Goal: Task Accomplishment & Management: Complete application form

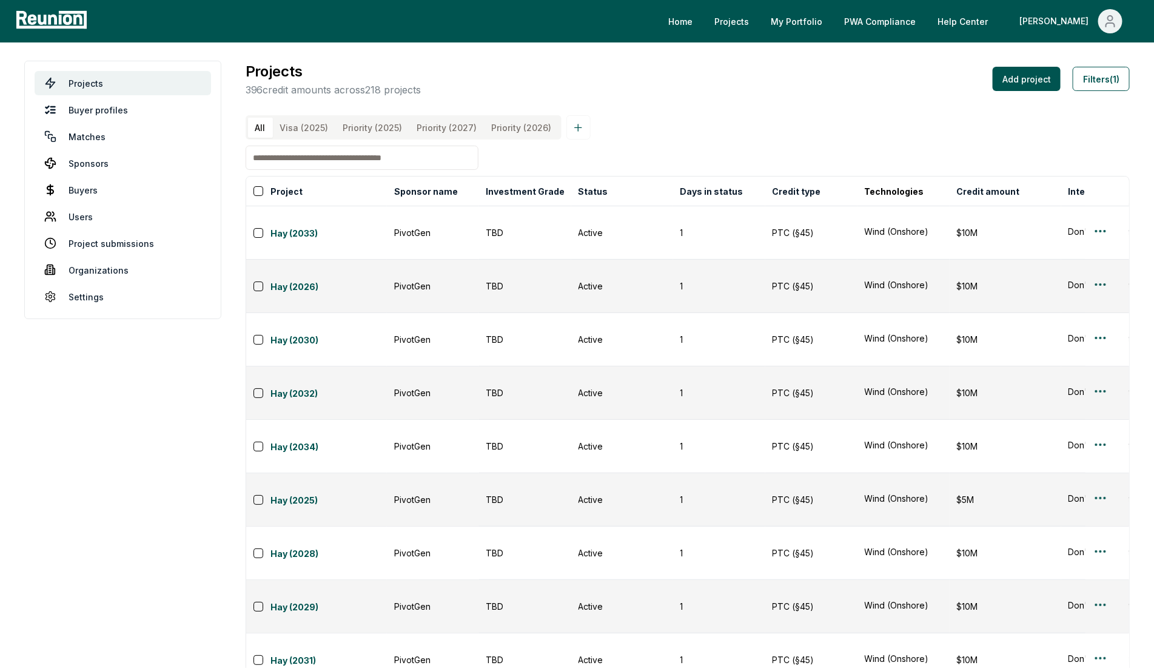
click at [339, 170] on input at bounding box center [362, 158] width 233 height 24
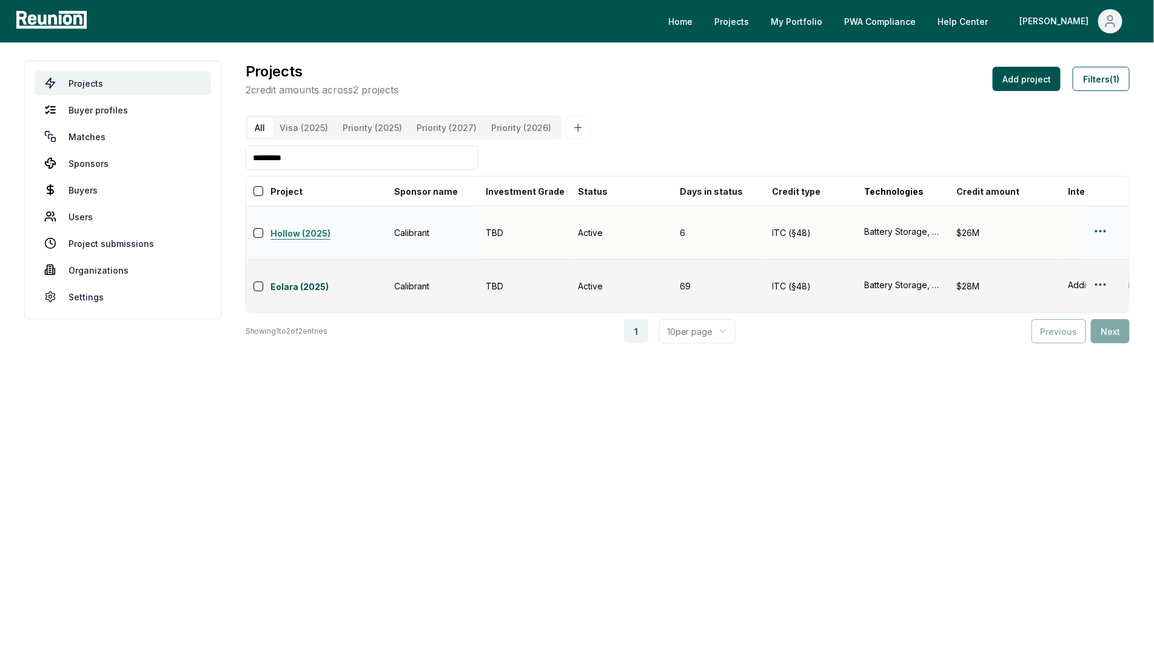
type input "*********"
click at [1101, 232] on html "Please visit us on your desktop We're working on making our marketplace mobile-…" at bounding box center [577, 334] width 1154 height 668
click at [1048, 285] on div "Edit" at bounding box center [1085, 282] width 115 height 20
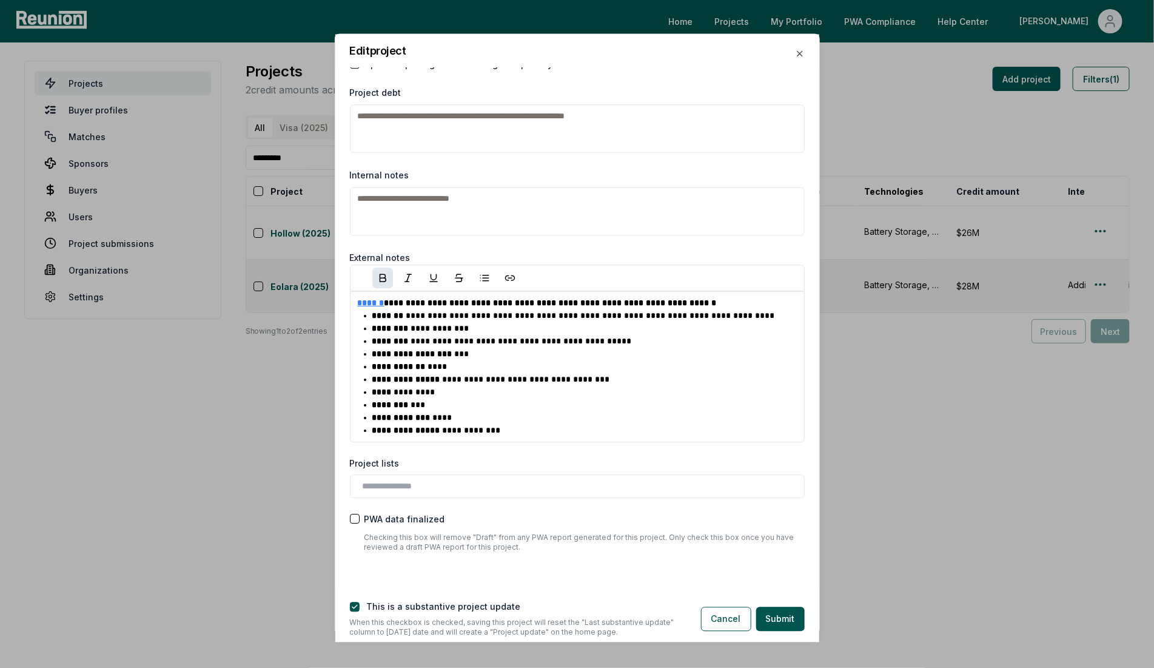
scroll to position [1796, 0]
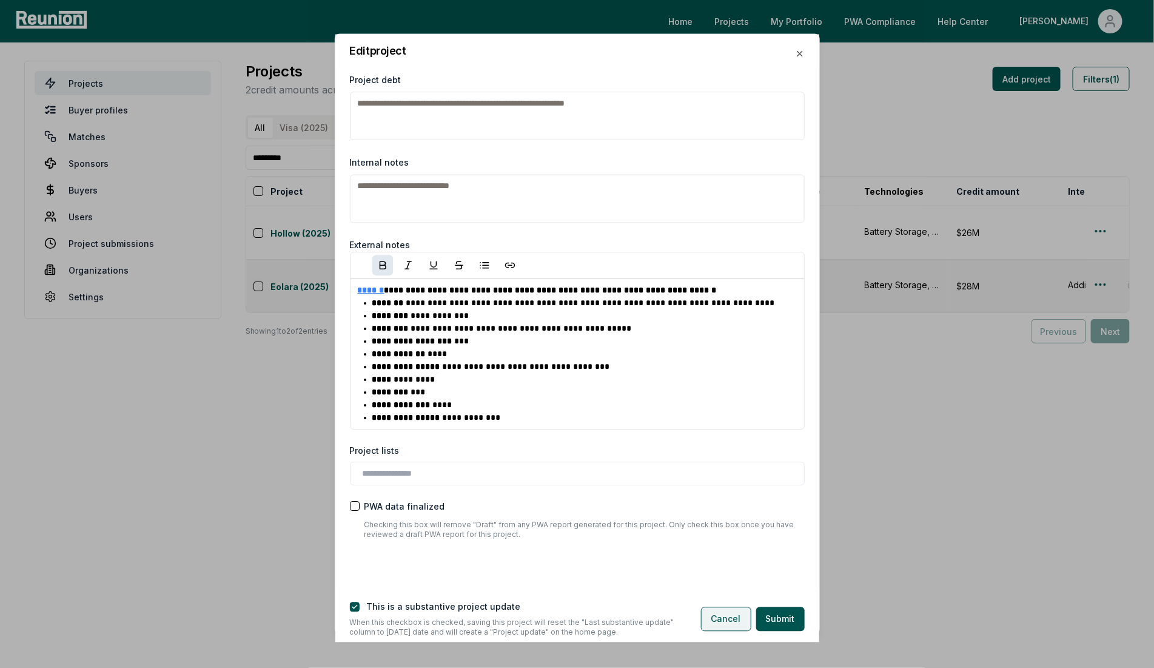
click at [710, 616] on button "Cancel" at bounding box center [726, 618] width 50 height 24
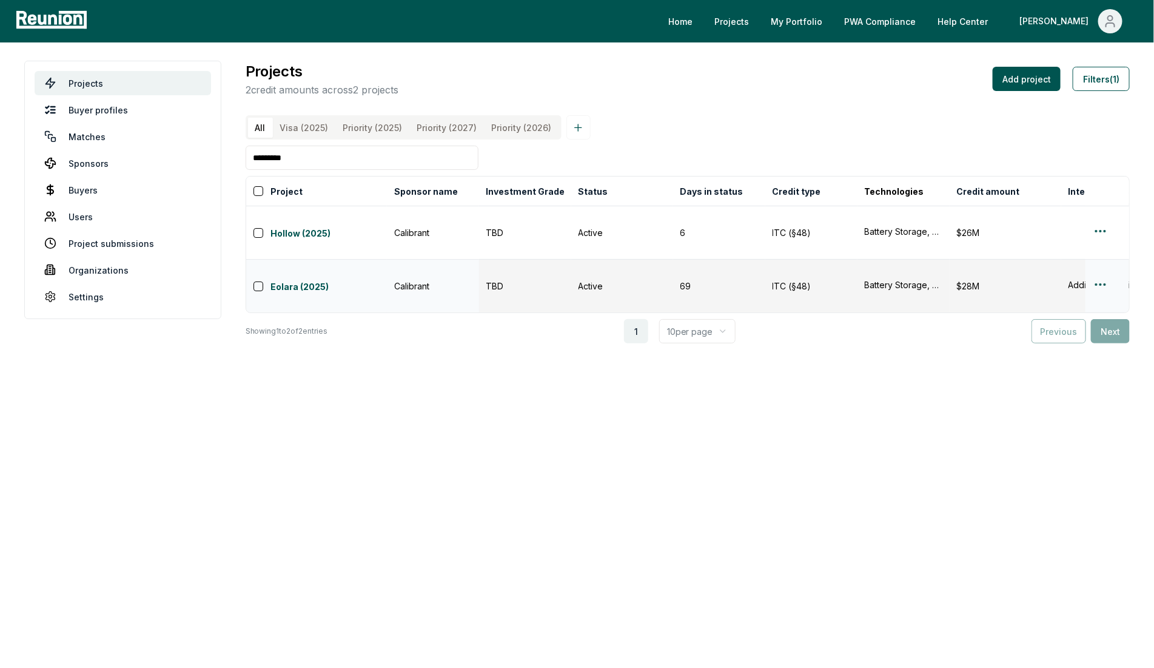
click at [1107, 269] on html "Please visit us on your desktop We're working on making our marketplace mobile-…" at bounding box center [577, 334] width 1154 height 668
click at [1056, 315] on div "Edit" at bounding box center [1085, 316] width 115 height 20
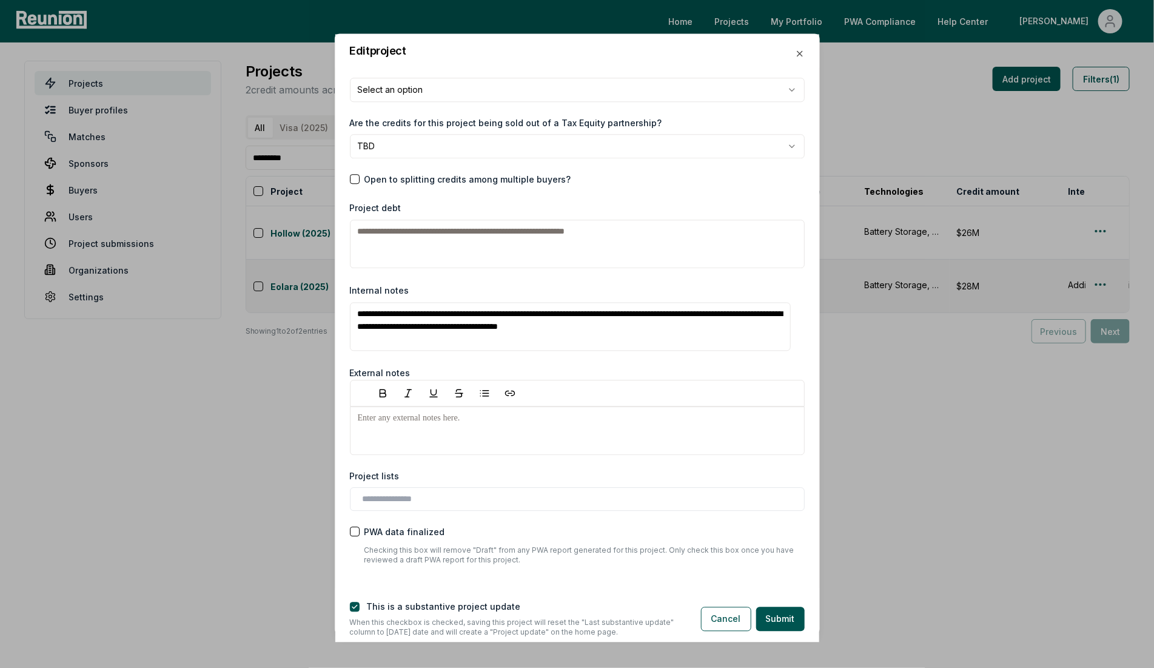
scroll to position [1603, 0]
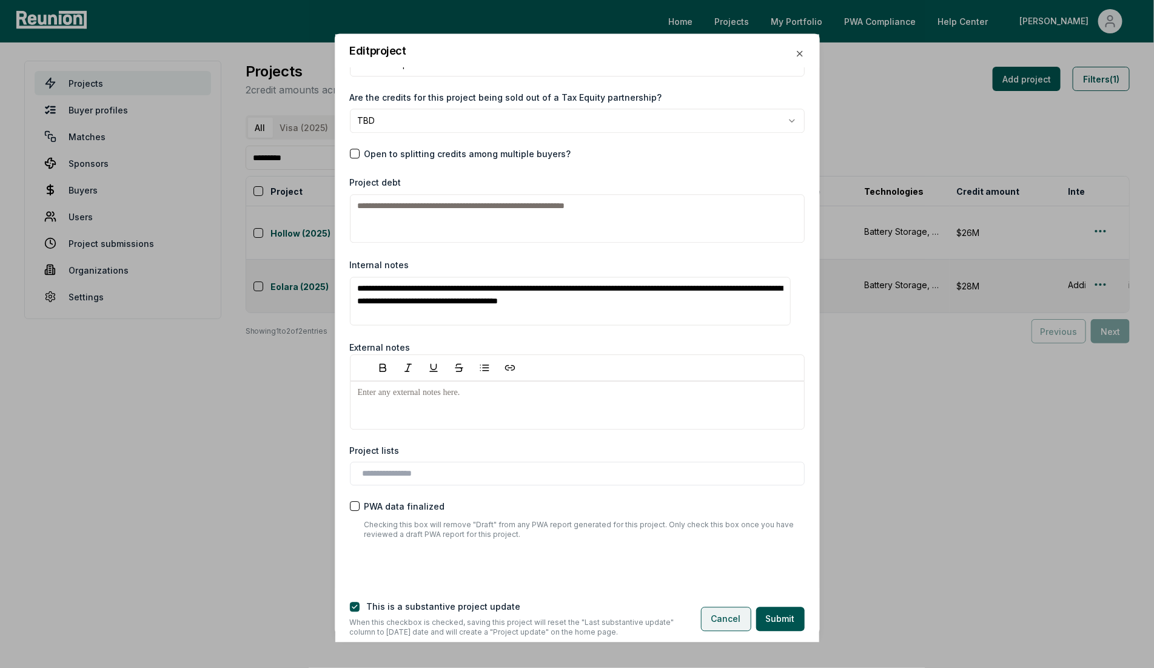
click at [719, 612] on button "Cancel" at bounding box center [726, 618] width 50 height 24
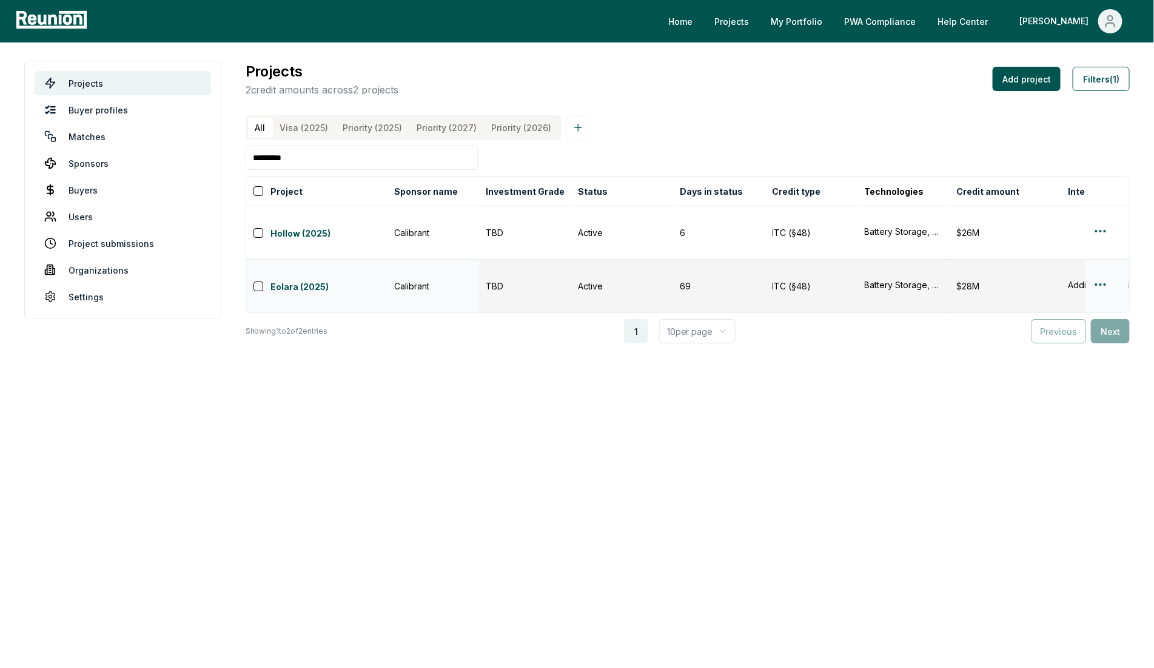
click at [1101, 269] on html "Please visit us on your desktop We're working on making our marketplace mobile-…" at bounding box center [577, 334] width 1154 height 668
click at [1047, 313] on div "Edit" at bounding box center [1085, 316] width 115 height 20
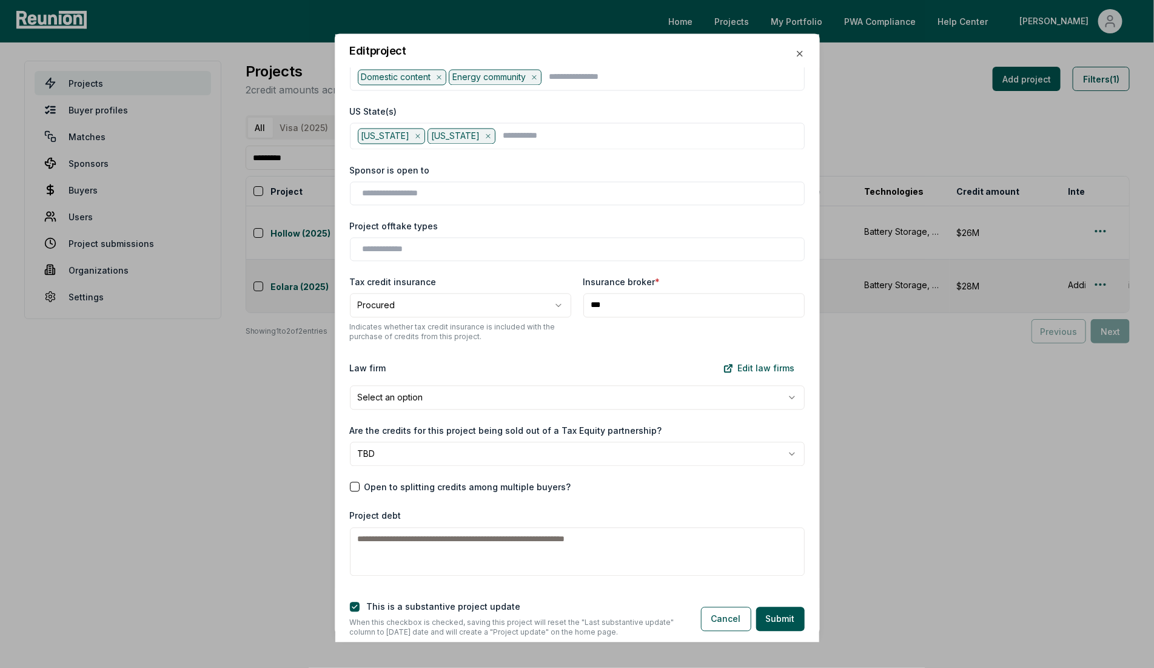
scroll to position [1599, 0]
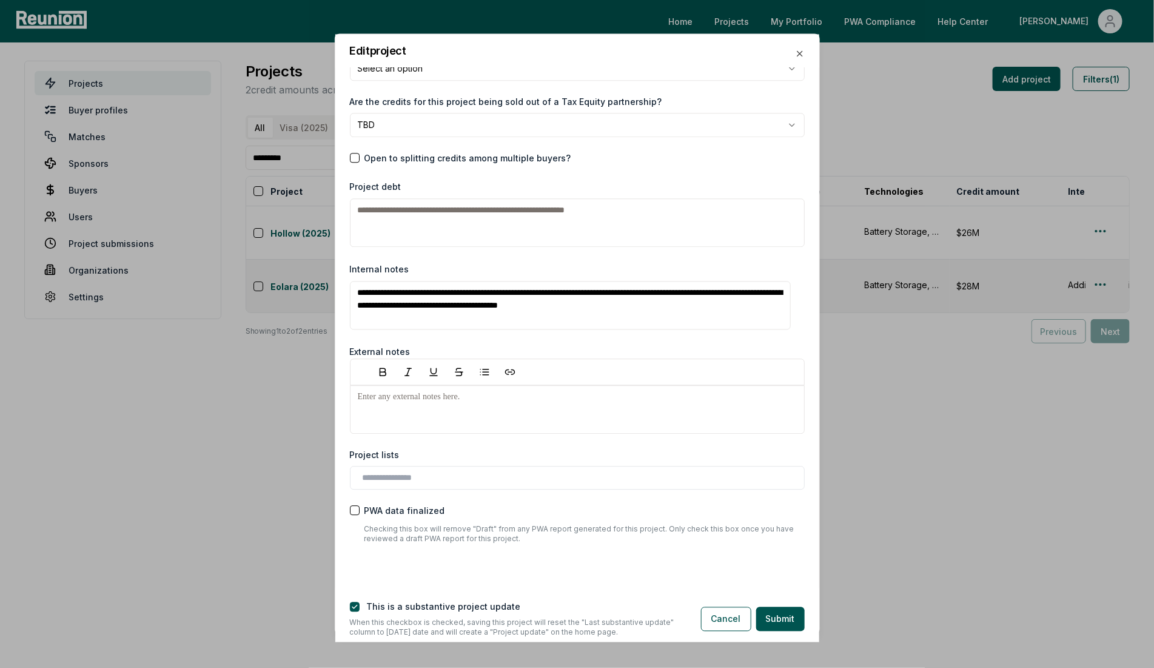
drag, startPoint x: 706, startPoint y: 300, endPoint x: 280, endPoint y: 226, distance: 432.0
click at [280, 226] on body "Please visit us on your desktop We're working on making our marketplace mobile-…" at bounding box center [577, 334] width 1154 height 668
click at [411, 612] on div "This is a substantive project update" at bounding box center [444, 606] width 154 height 13
click at [348, 603] on div "This is a substantive project update When this checkbox is checked, saving this…" at bounding box center [515, 618] width 361 height 37
drag, startPoint x: 356, startPoint y: 606, endPoint x: 365, endPoint y: 607, distance: 9.2
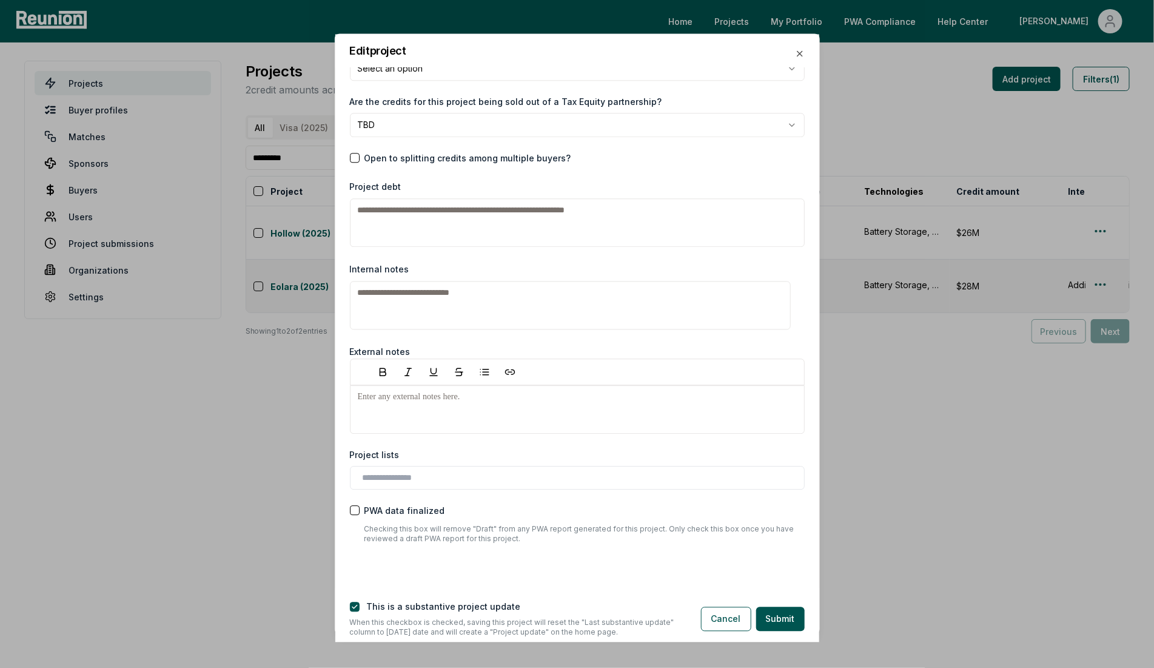
click at [356, 607] on button "button" at bounding box center [355, 607] width 10 height 10
click at [790, 614] on button "Submit" at bounding box center [780, 618] width 49 height 24
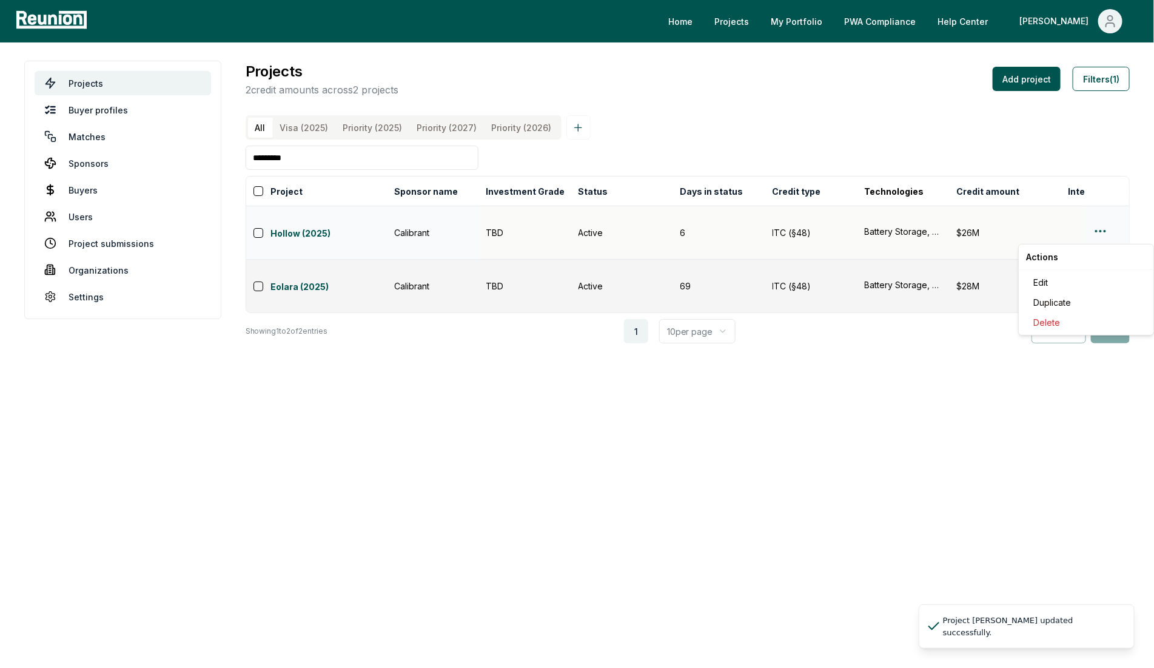
click at [1104, 239] on html "Please visit us on your desktop We're working on making our marketplace mobile-…" at bounding box center [577, 334] width 1154 height 668
click at [1059, 289] on div "Edit" at bounding box center [1085, 282] width 115 height 20
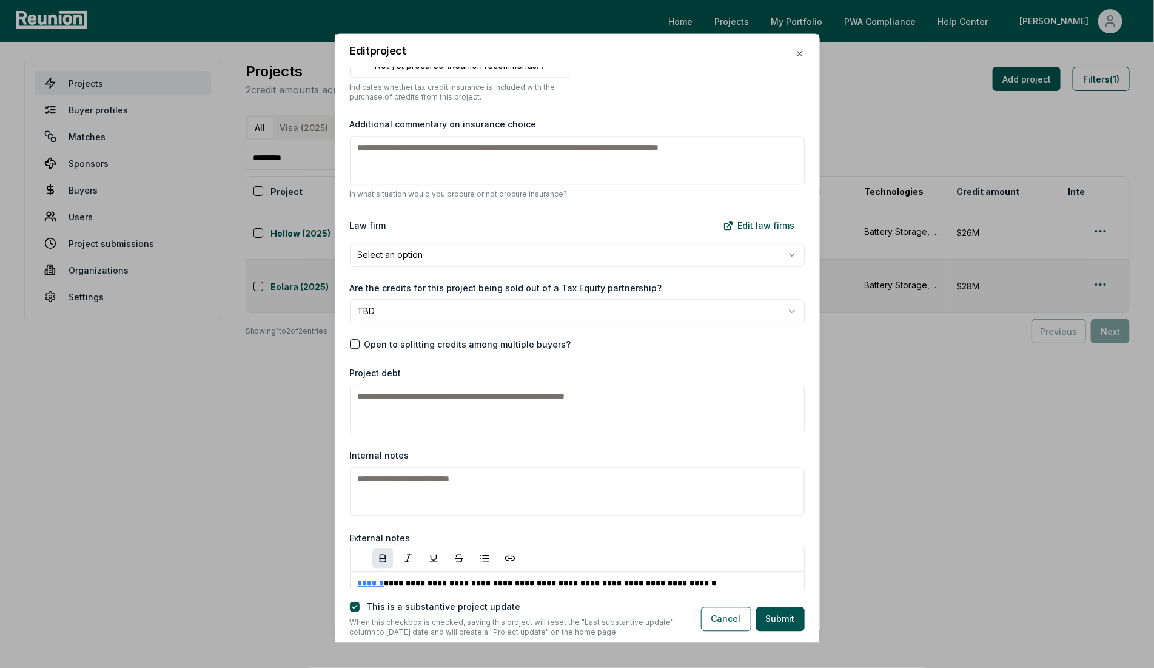
scroll to position [1577, 0]
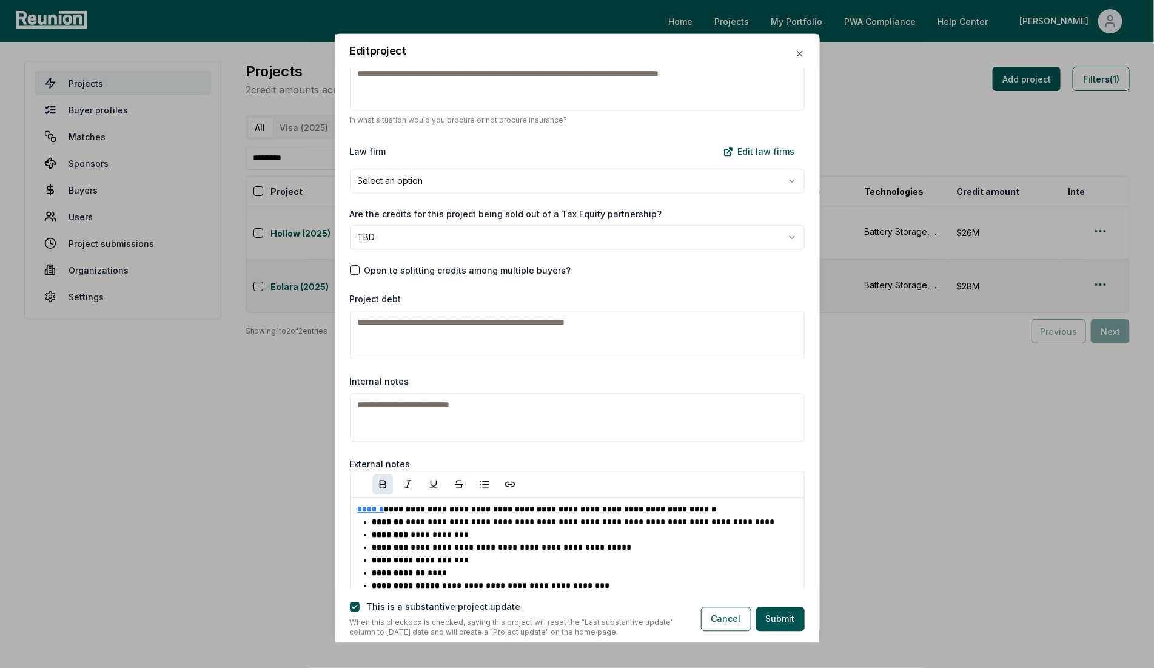
click at [406, 418] on textarea "Internal notes" at bounding box center [577, 417] width 455 height 49
paste textarea "**********"
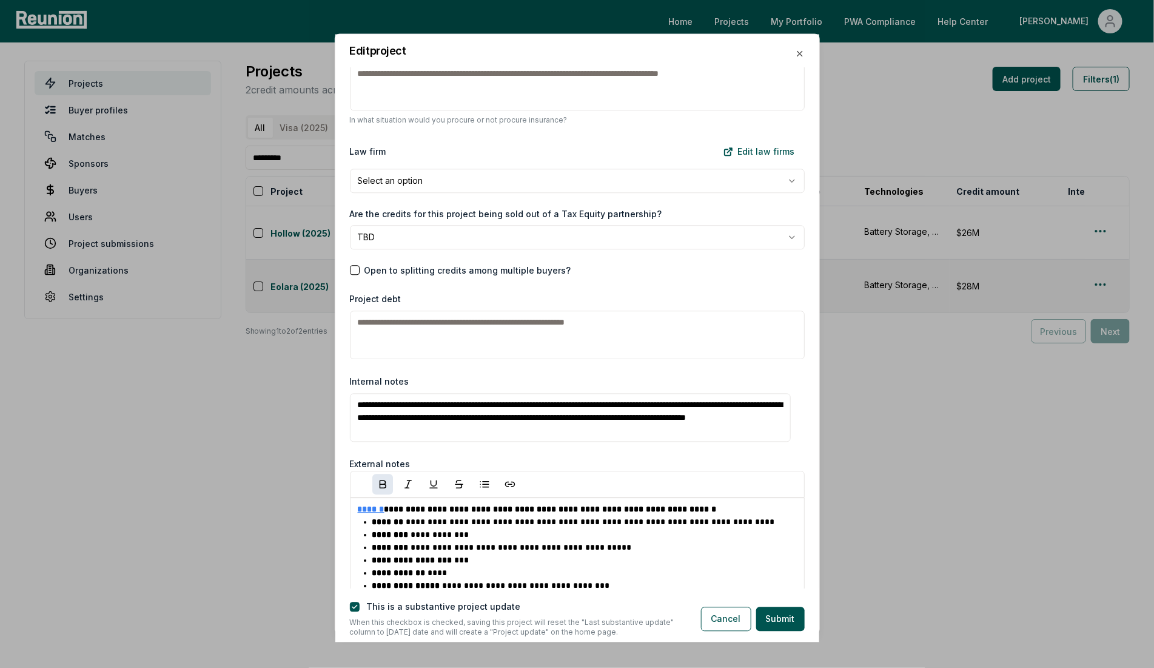
drag, startPoint x: 693, startPoint y: 414, endPoint x: 702, endPoint y: 435, distance: 23.4
click at [702, 435] on textarea "**********" at bounding box center [570, 417] width 441 height 49
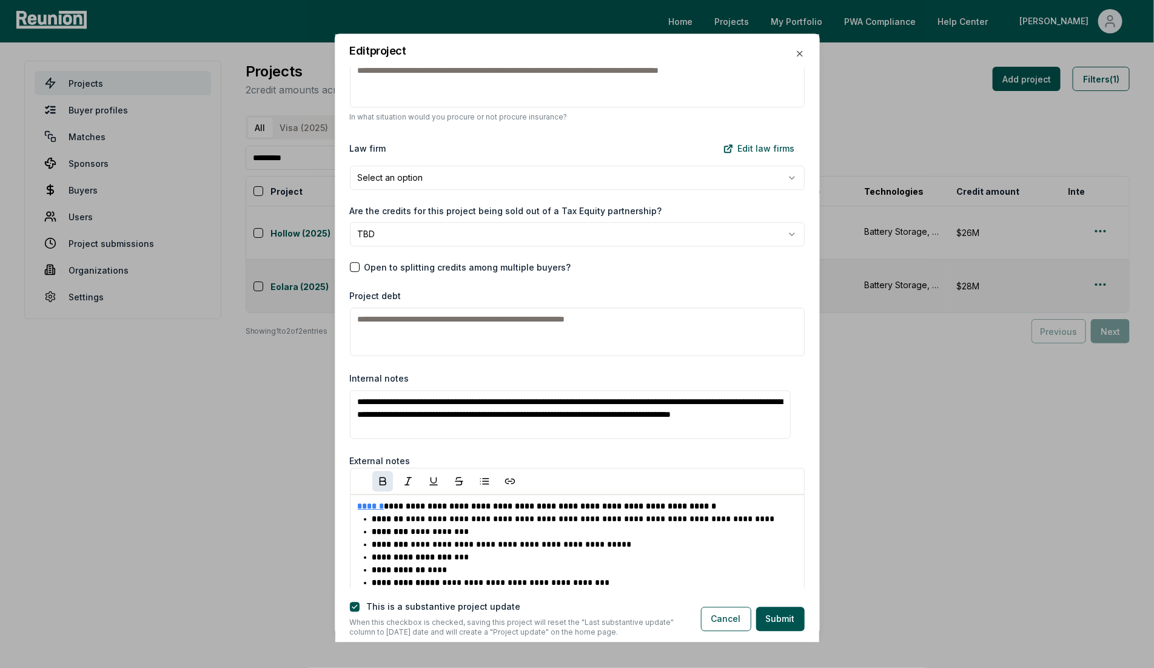
scroll to position [1581, 0]
type textarea "**********"
click at [414, 608] on label "This is a substantive project update" at bounding box center [444, 607] width 154 height 10
click at [344, 609] on div "This is a substantive project update When this checkbox is checked, saving this…" at bounding box center [515, 618] width 361 height 37
click at [354, 608] on button "button" at bounding box center [355, 607] width 10 height 10
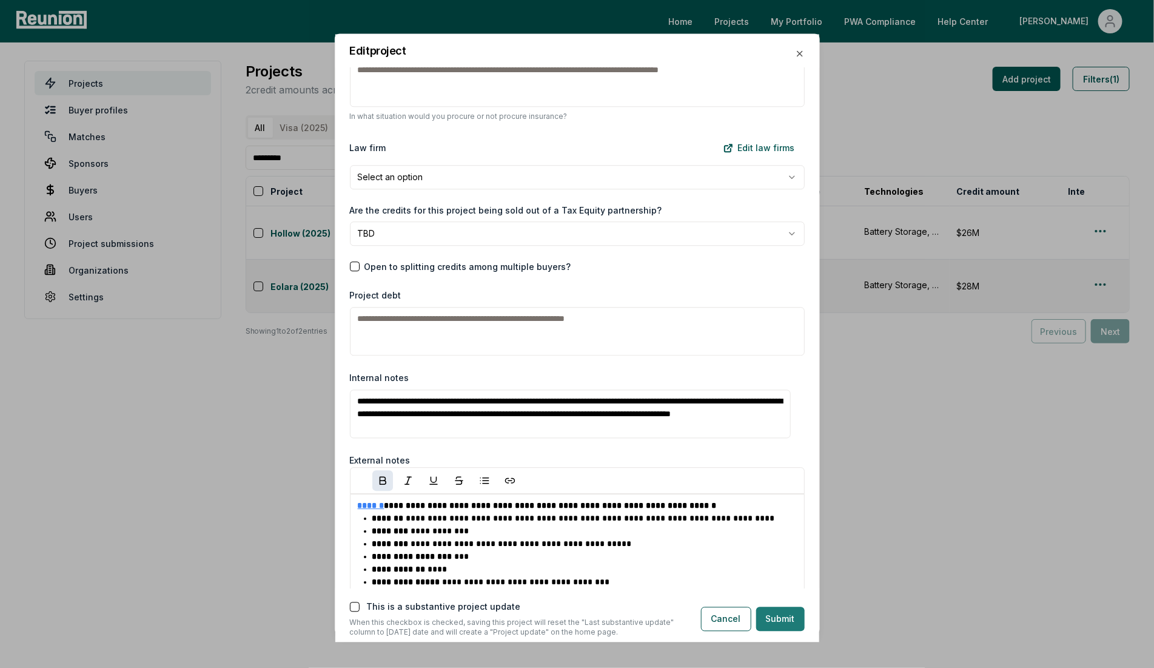
click at [797, 630] on button "Submit" at bounding box center [780, 618] width 49 height 24
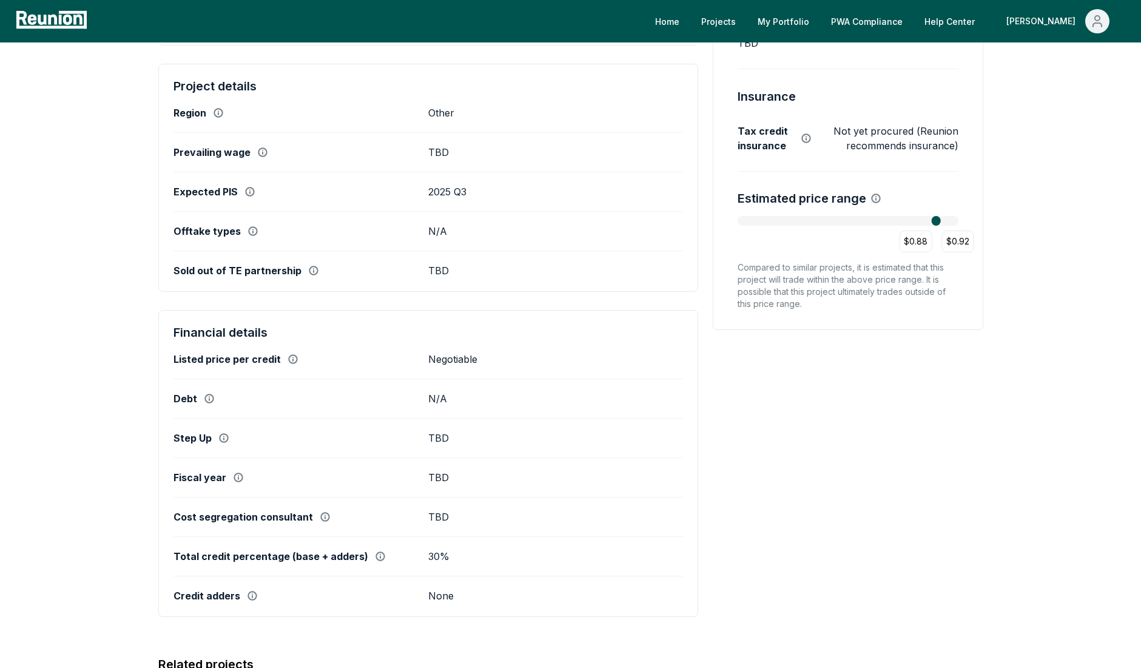
scroll to position [79, 0]
